Goal: Task Accomplishment & Management: Use online tool/utility

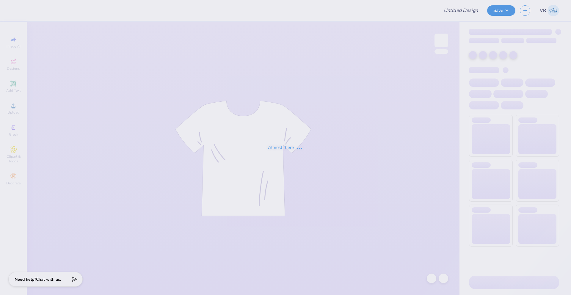
type input "PSI Tshirt"
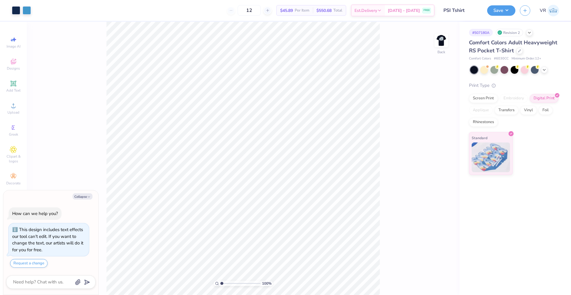
type textarea "x"
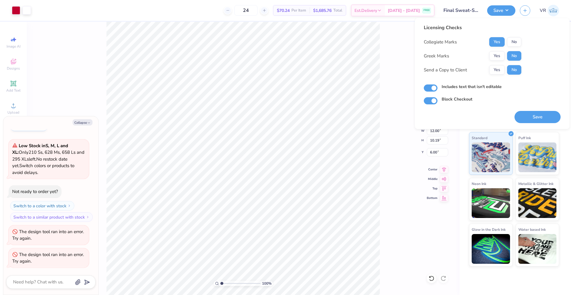
scroll to position [63, 0]
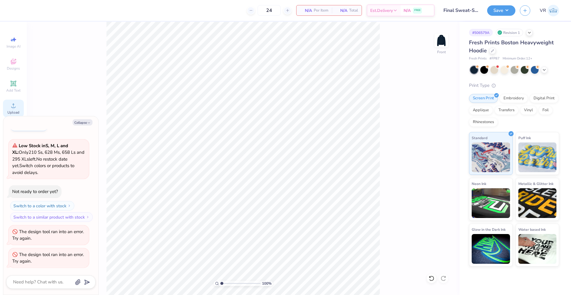
click at [16, 107] on icon at bounding box center [13, 105] width 7 height 7
click at [14, 108] on circle at bounding box center [13, 107] width 3 height 3
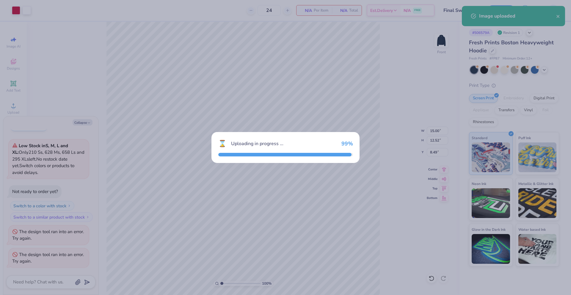
type textarea "x"
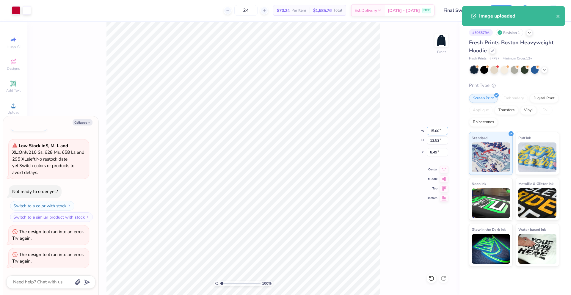
click at [435, 131] on input "15.00" at bounding box center [437, 131] width 21 height 8
type input "12"
type textarea "x"
type input "12.00"
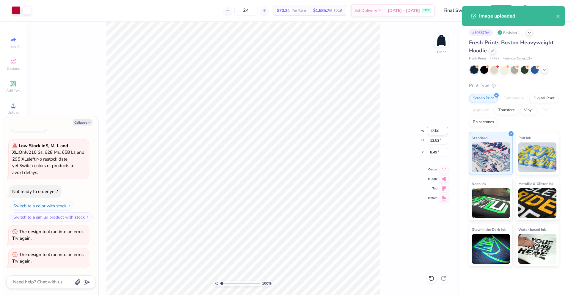
type input "10.02"
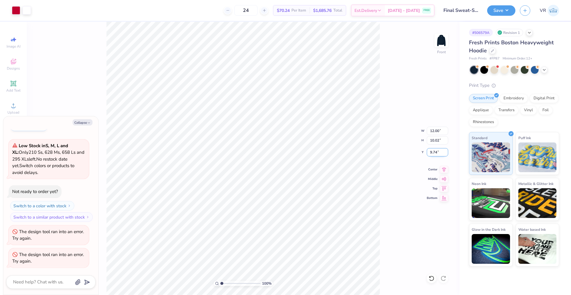
click at [433, 152] on input "9.74" at bounding box center [437, 152] width 21 height 8
type input "6"
type textarea "x"
type input "6.00"
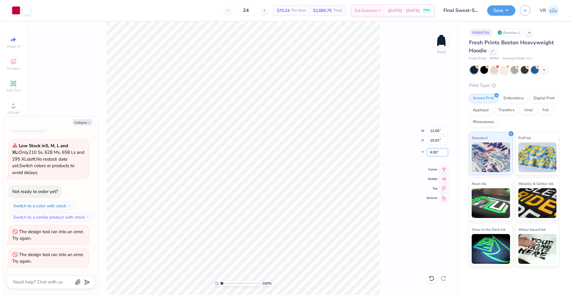
type textarea "x"
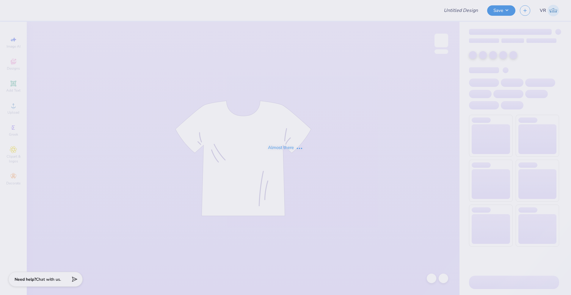
type input "PSI Tshirt"
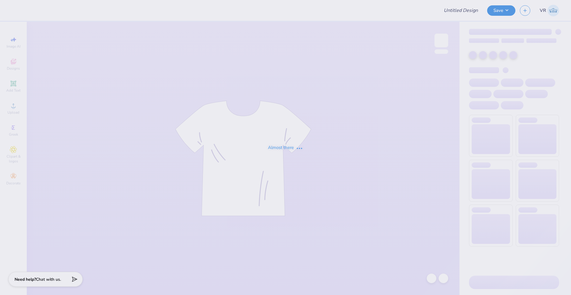
type input "PSI Tshirt"
type input "Beta Parents Weekend"
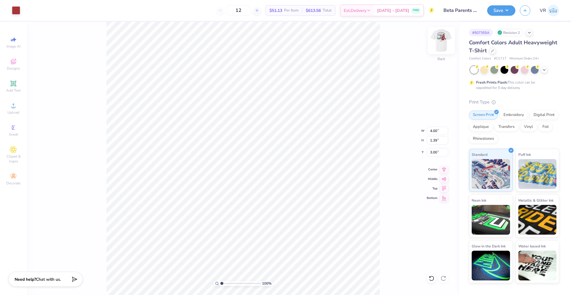
click at [440, 43] on img at bounding box center [442, 41] width 24 height 24
click at [9, 108] on div "Upload" at bounding box center [13, 109] width 21 height 18
click at [15, 107] on icon at bounding box center [13, 106] width 4 height 4
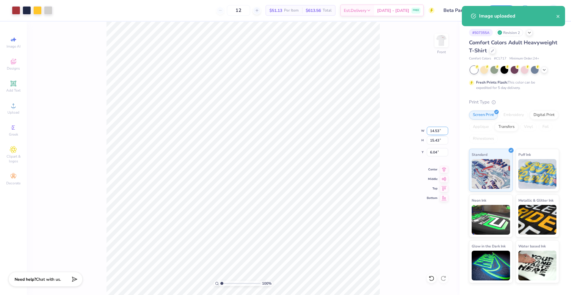
click at [432, 131] on input "14.53" at bounding box center [437, 131] width 21 height 8
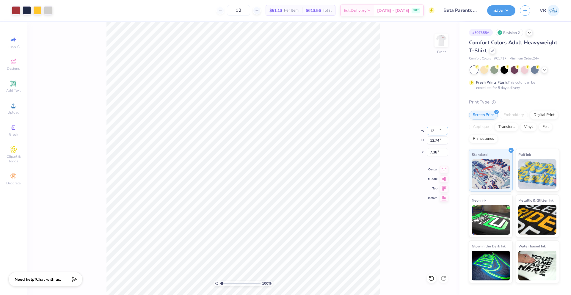
type input "12.00"
type input "12.74"
click at [433, 150] on input "7.38" at bounding box center [437, 152] width 21 height 8
type input "3.00"
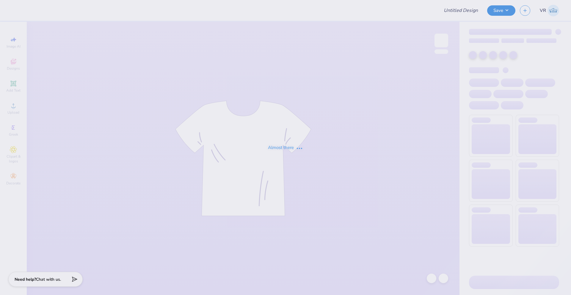
type input "Final Sweat-Set"
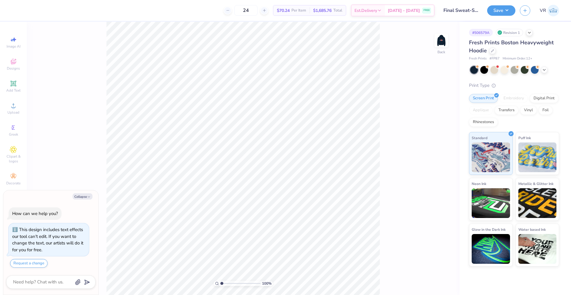
scroll to position [17, 0]
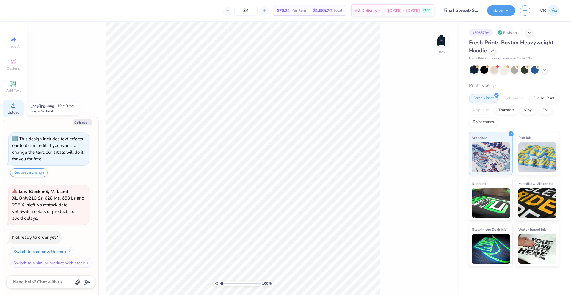
click at [16, 107] on icon at bounding box center [13, 105] width 7 height 7
click at [445, 42] on img at bounding box center [442, 41] width 24 height 24
click at [16, 106] on icon at bounding box center [13, 105] width 7 height 7
click at [18, 109] on div "Upload" at bounding box center [13, 109] width 21 height 18
type textarea "x"
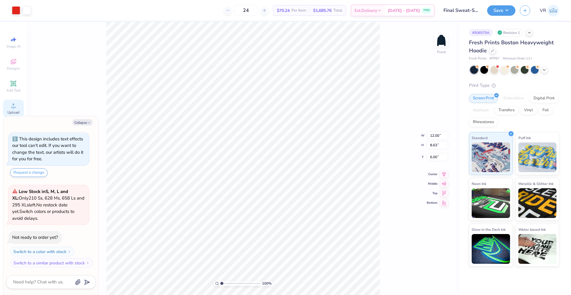
type input "15.00"
type input "12.01"
type input "8.75"
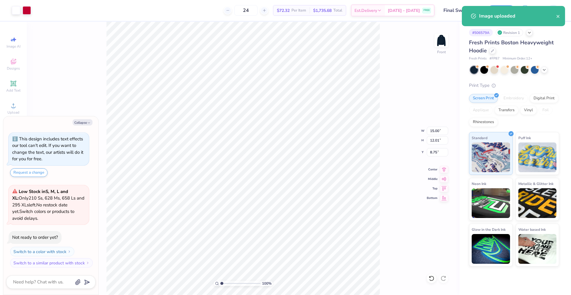
type textarea "x"
type input "12.03"
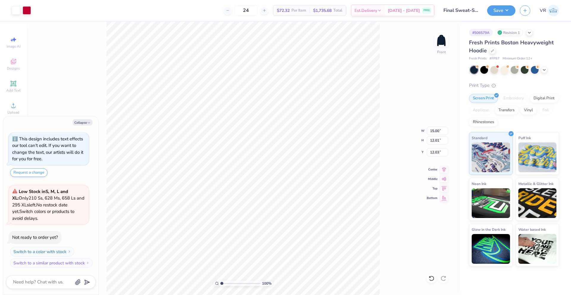
type textarea "x"
type input "12.00"
type input "8.63"
type input "6.00"
type textarea "x"
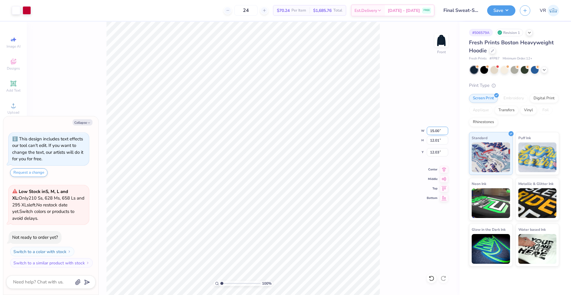
click at [430, 130] on input "15.00" at bounding box center [437, 131] width 21 height 8
type input "12.00"
type textarea "x"
type input "9.61"
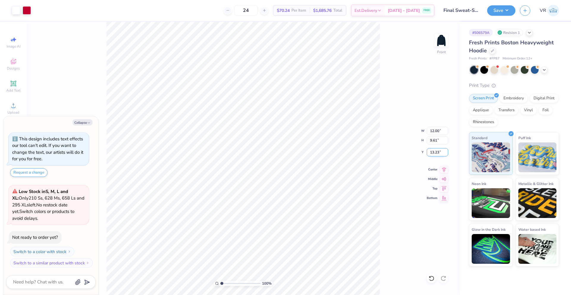
click at [439, 153] on input "13.23" at bounding box center [437, 152] width 21 height 8
click at [436, 153] on input "13.23" at bounding box center [437, 152] width 21 height 8
type input "6"
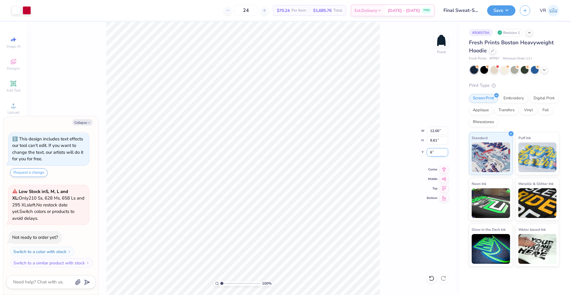
type textarea "x"
type input "6.00"
type textarea "x"
